Goal: Subscribe to service/newsletter

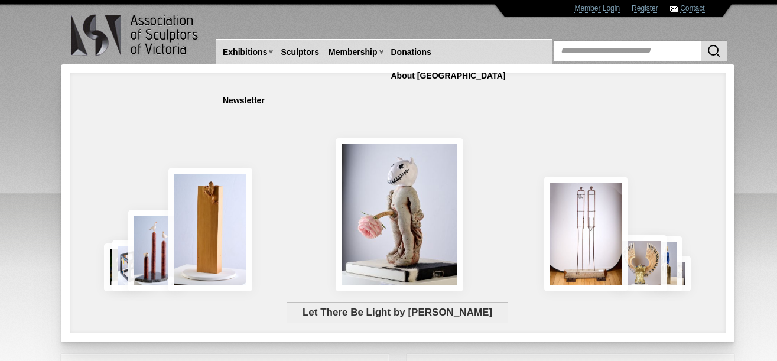
scroll to position [323, 0]
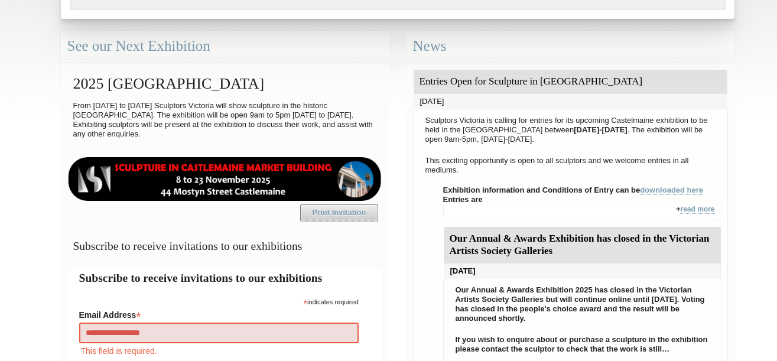
type input "**********"
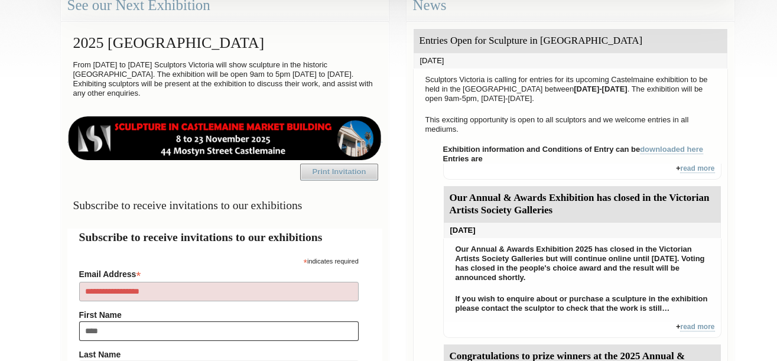
type input "*****"
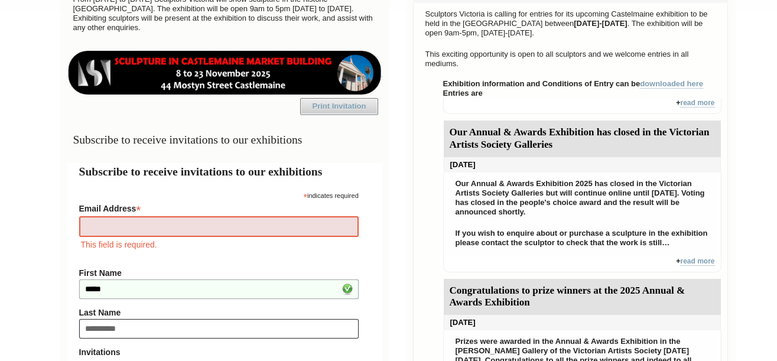
type input "**********"
